Goal: Find contact information: Find contact information

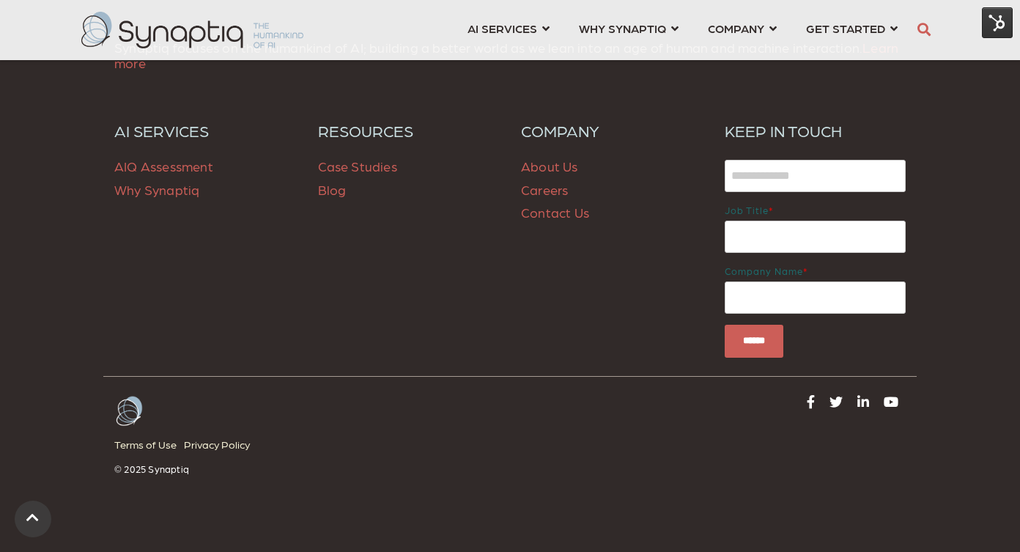
scroll to position [2251, 0]
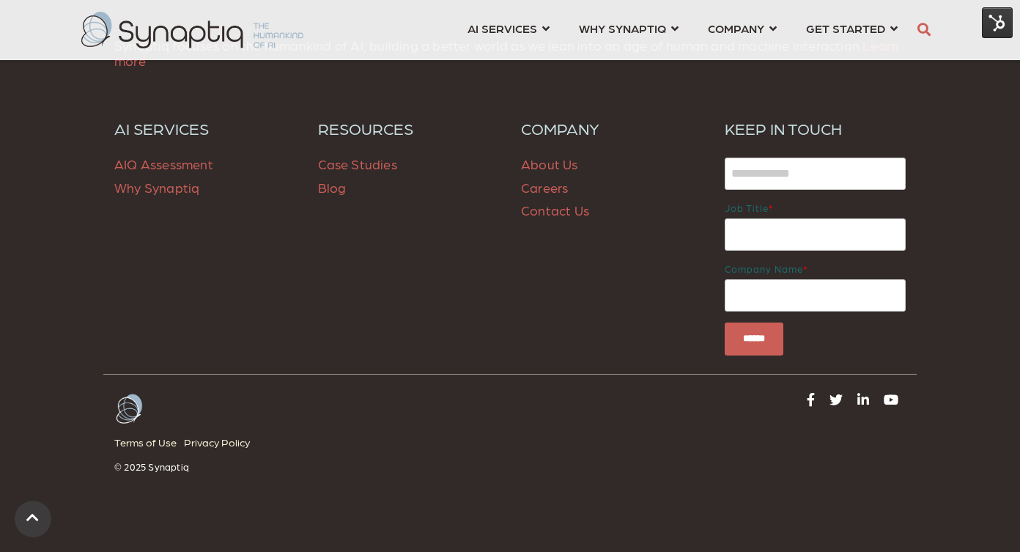
click at [327, 189] on span "Blog" at bounding box center [332, 187] width 29 height 15
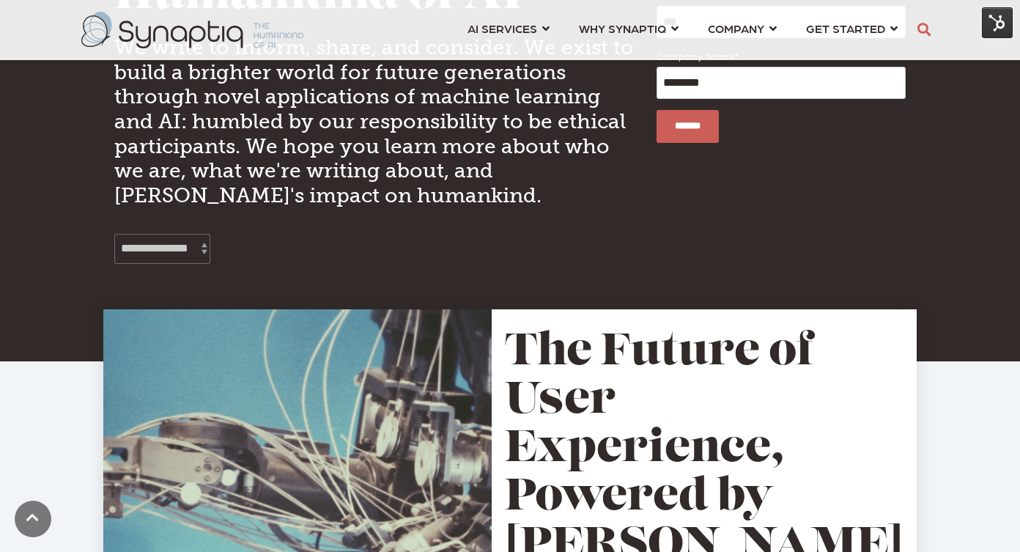
scroll to position [130, 0]
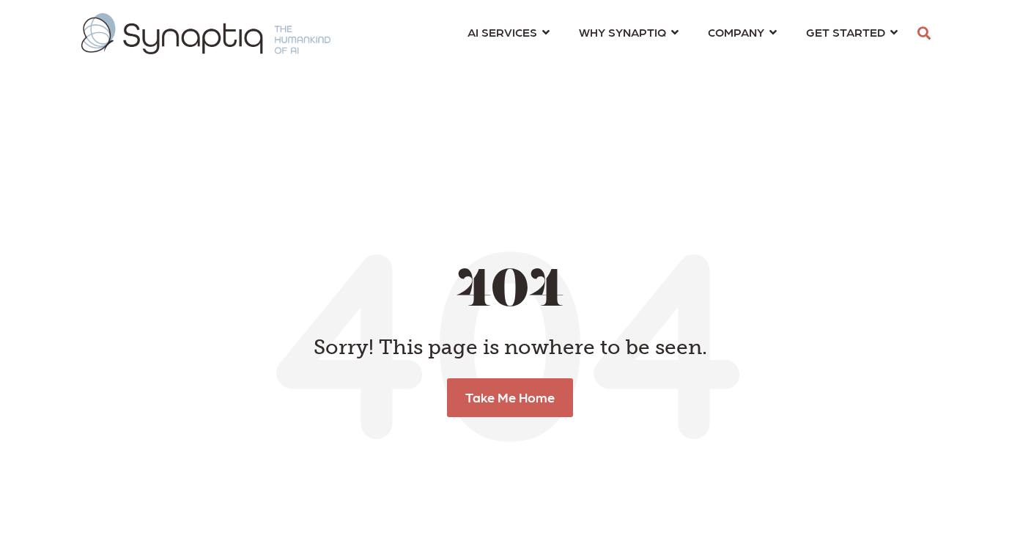
scroll to position [0, 7]
